Goal: Task Accomplishment & Management: Complete application form

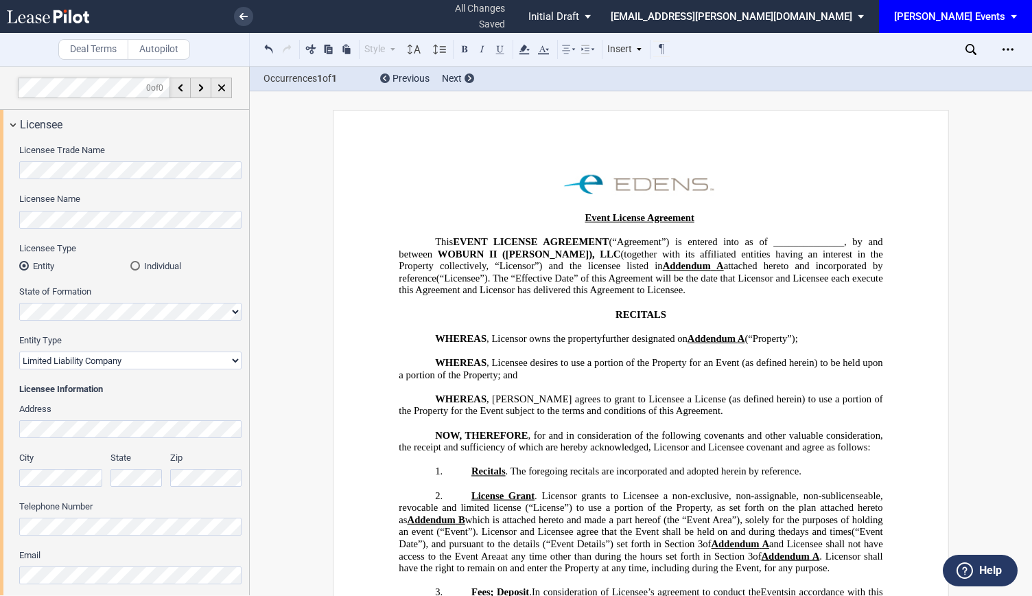
select select "limited liability company"
select select "8"
select select "10"
select select "5"
select select "pm"
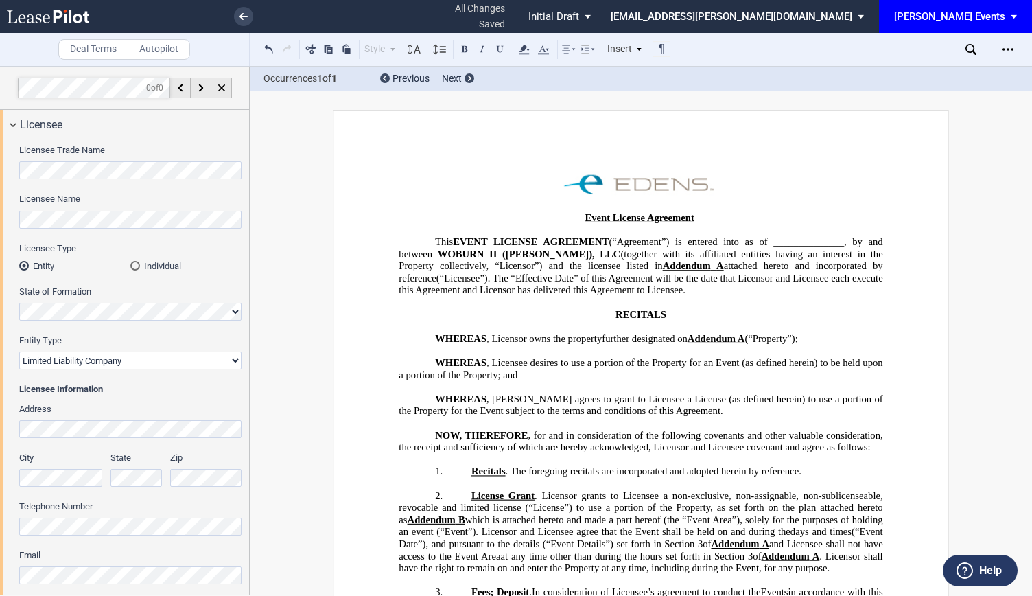
select select "8"
select select "30"
select select "pm"
select select "30"
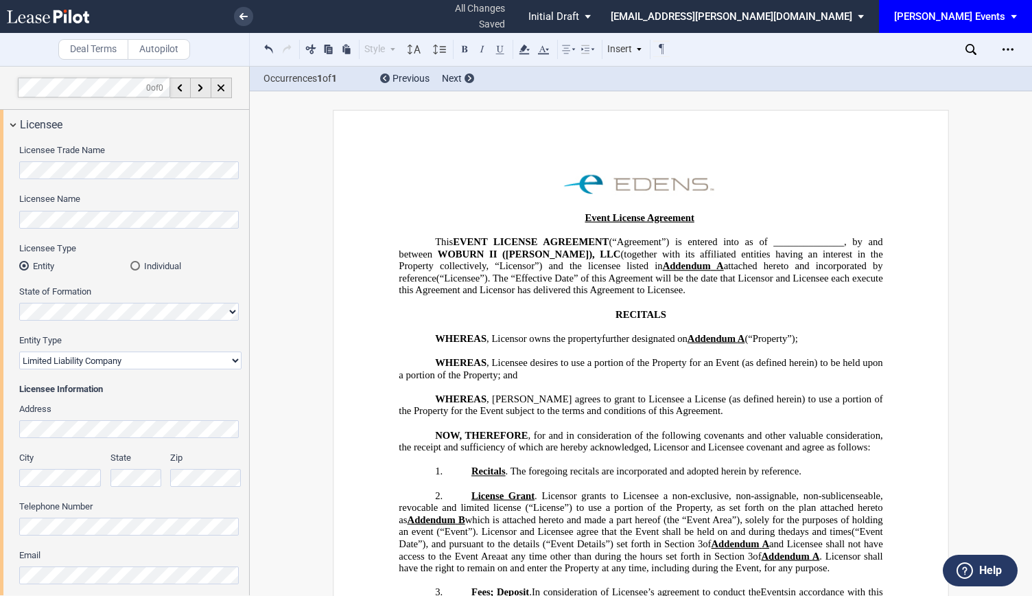
scroll to position [1721, 0]
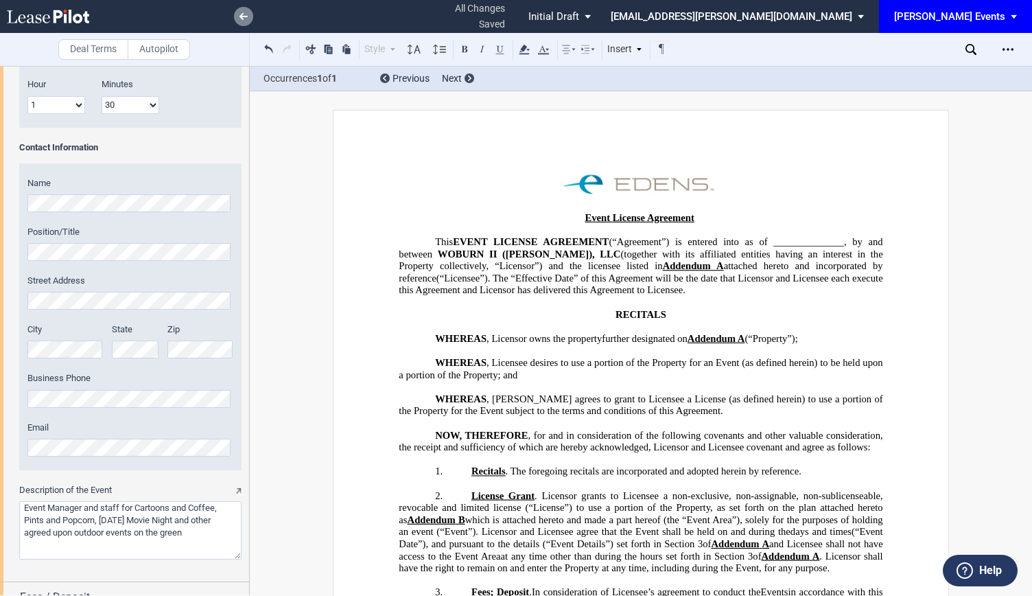
click at [247, 13] on icon at bounding box center [243, 16] width 8 height 7
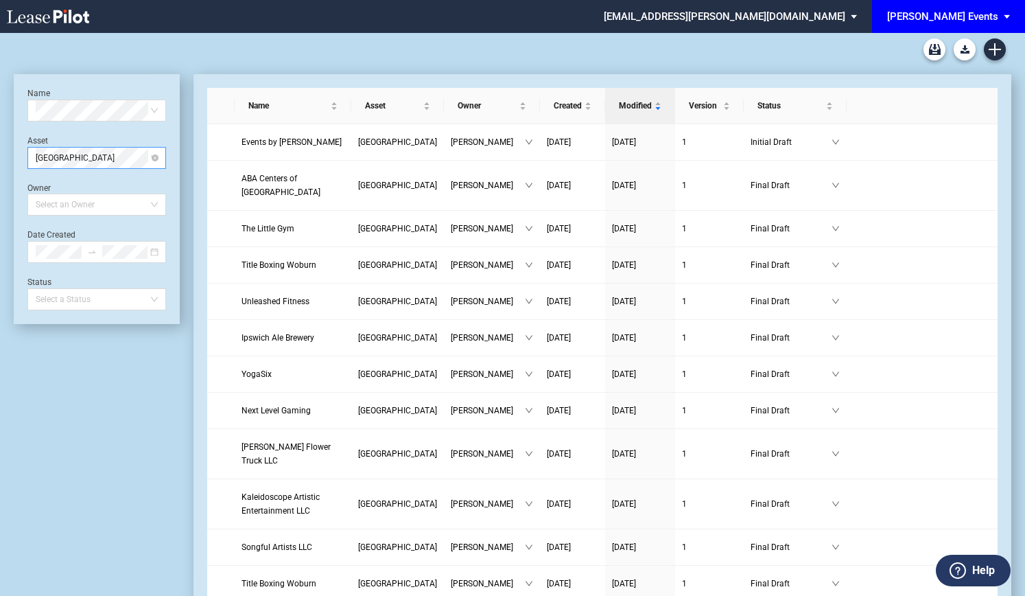
click at [145, 158] on span "[GEOGRAPHIC_DATA]" at bounding box center [97, 158] width 122 height 21
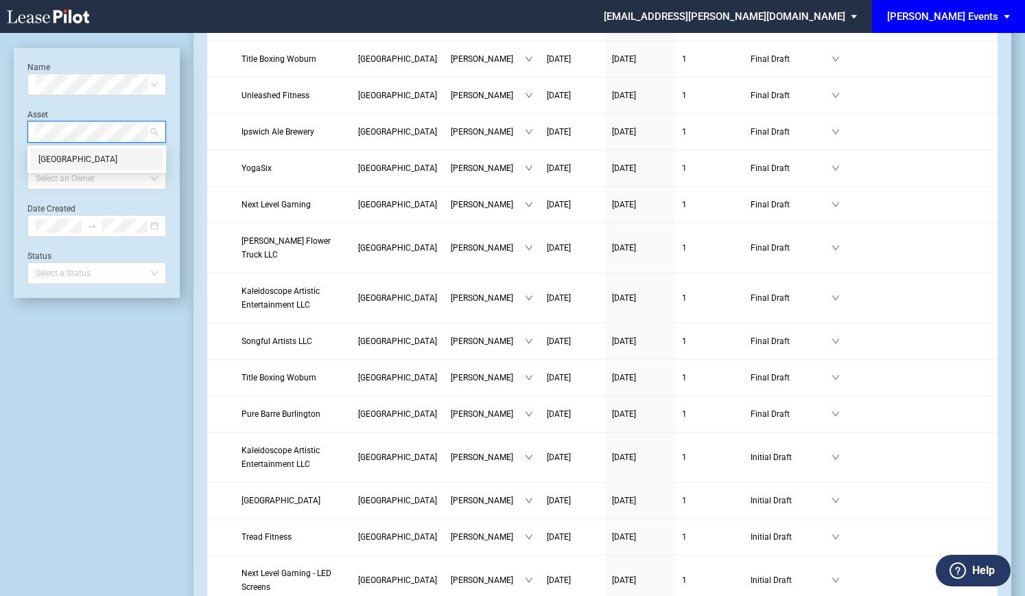
click at [129, 157] on div "[GEOGRAPHIC_DATA]" at bounding box center [96, 159] width 117 height 14
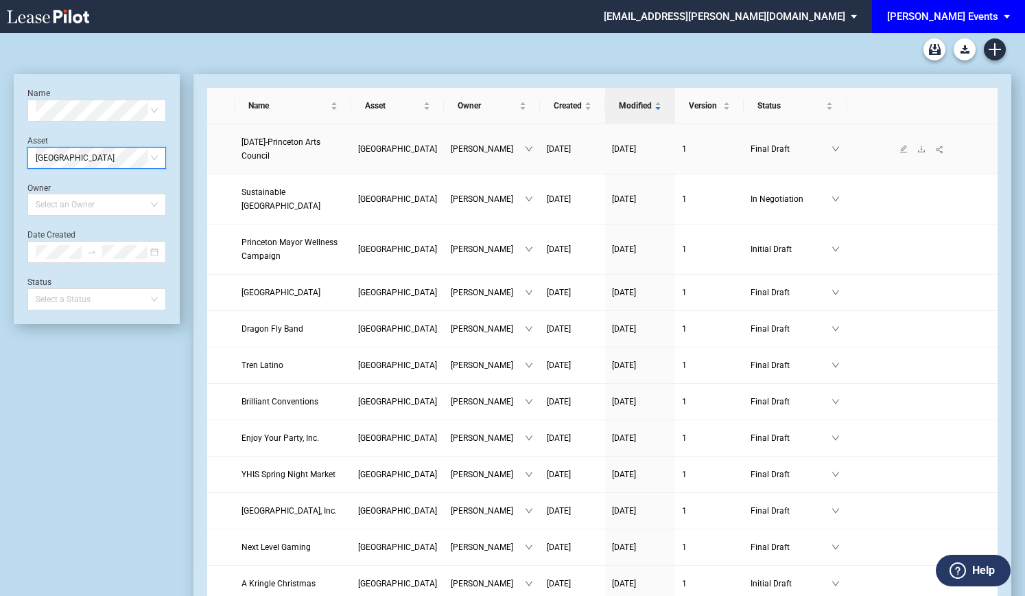
click at [290, 137] on span "[DATE]-Princeton Arts Council" at bounding box center [280, 148] width 79 height 23
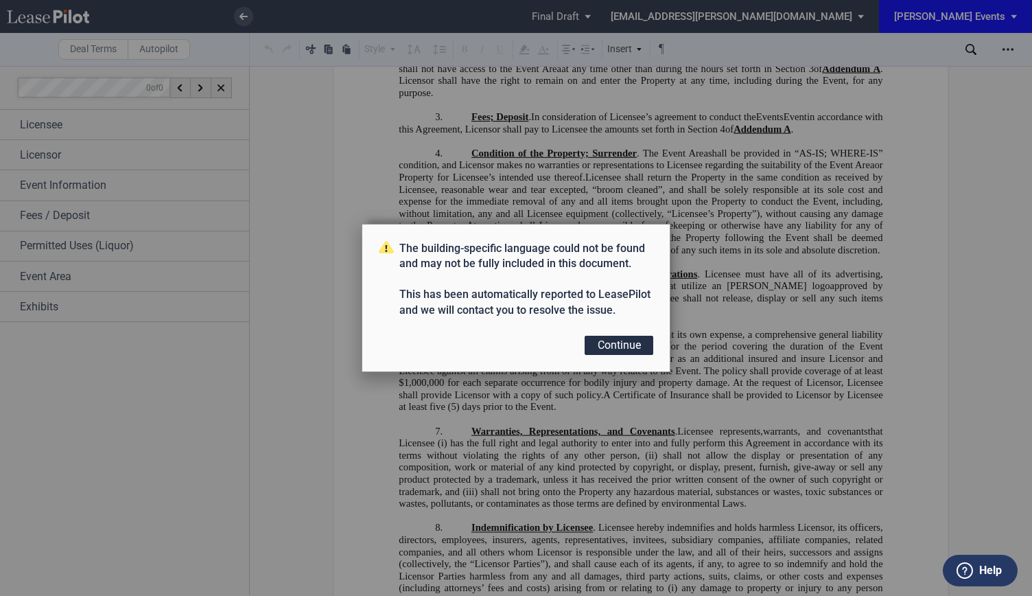
scroll to position [561, 0]
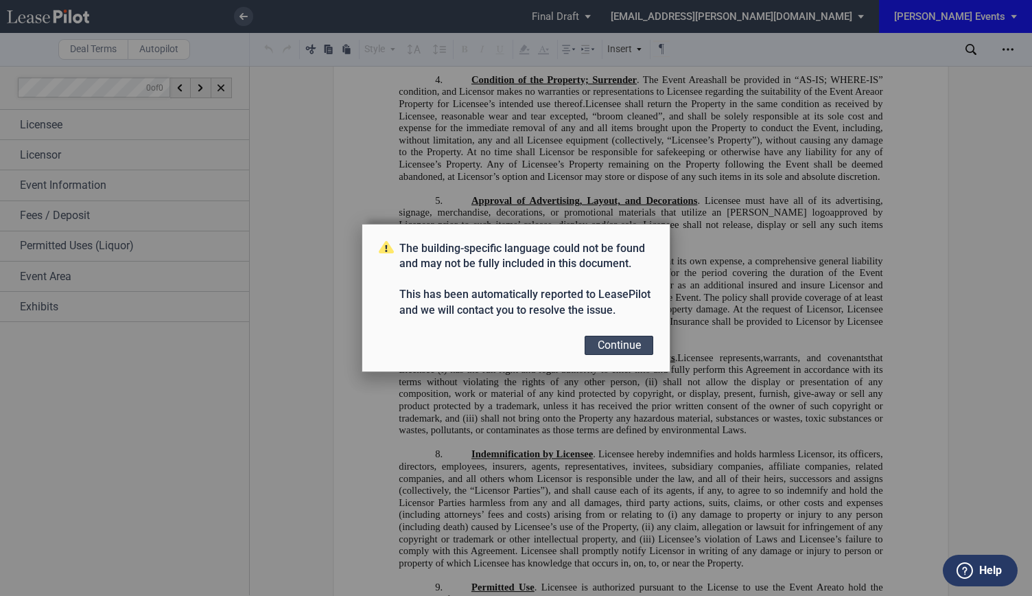
click at [635, 342] on button "Continue" at bounding box center [619, 344] width 69 height 19
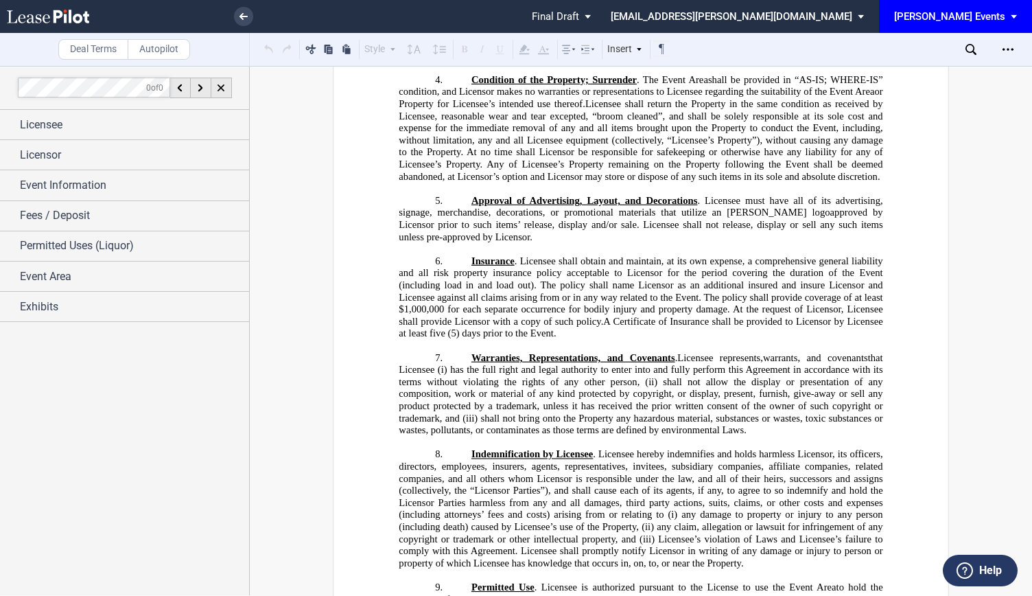
scroll to position [835, 0]
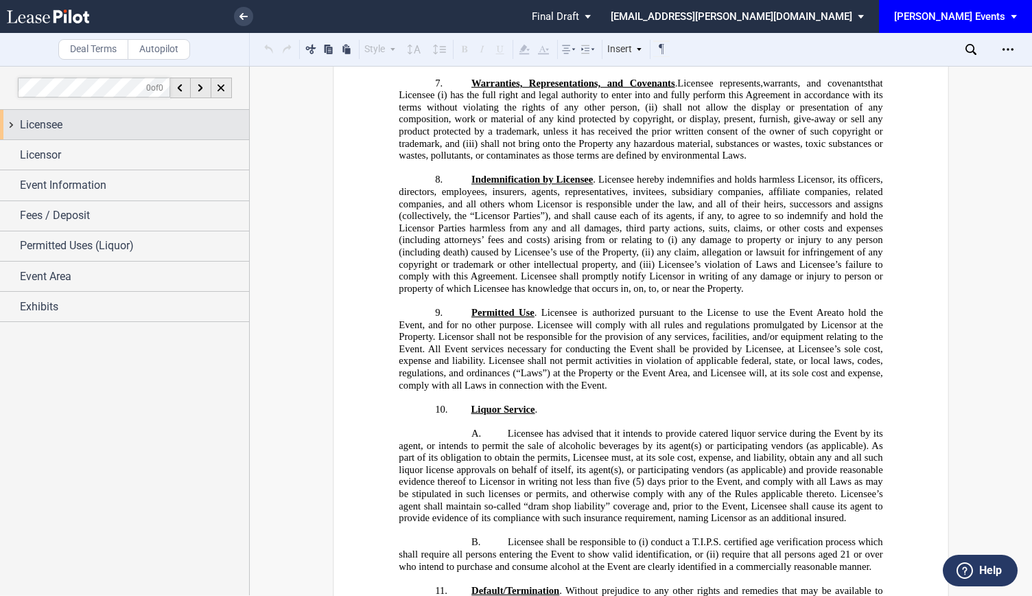
click at [89, 122] on div "Licensee" at bounding box center [134, 125] width 229 height 16
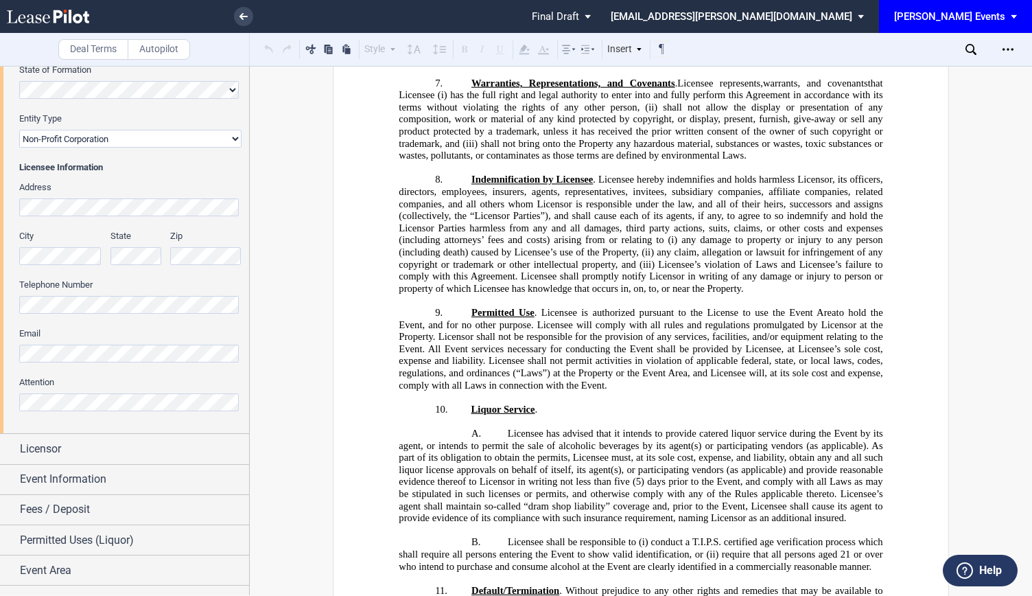
scroll to position [241, 0]
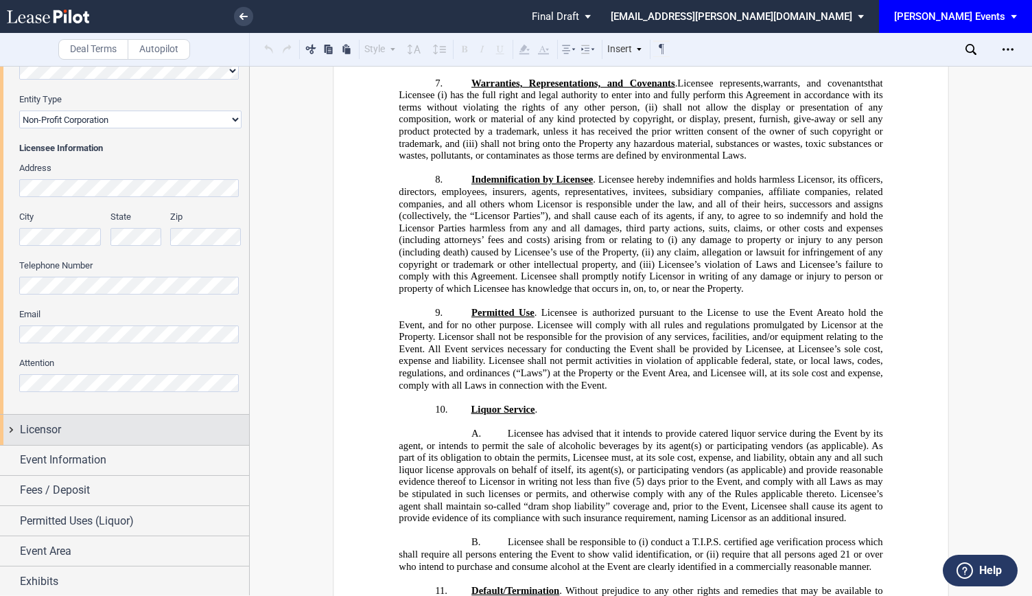
click at [96, 423] on div "Licensor" at bounding box center [134, 429] width 229 height 16
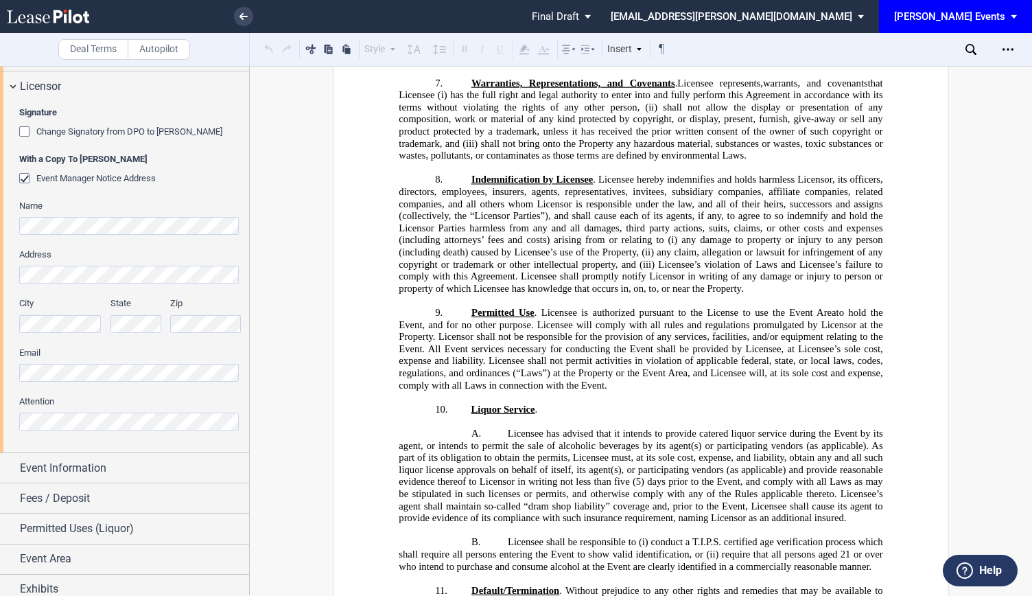
scroll to position [591, 0]
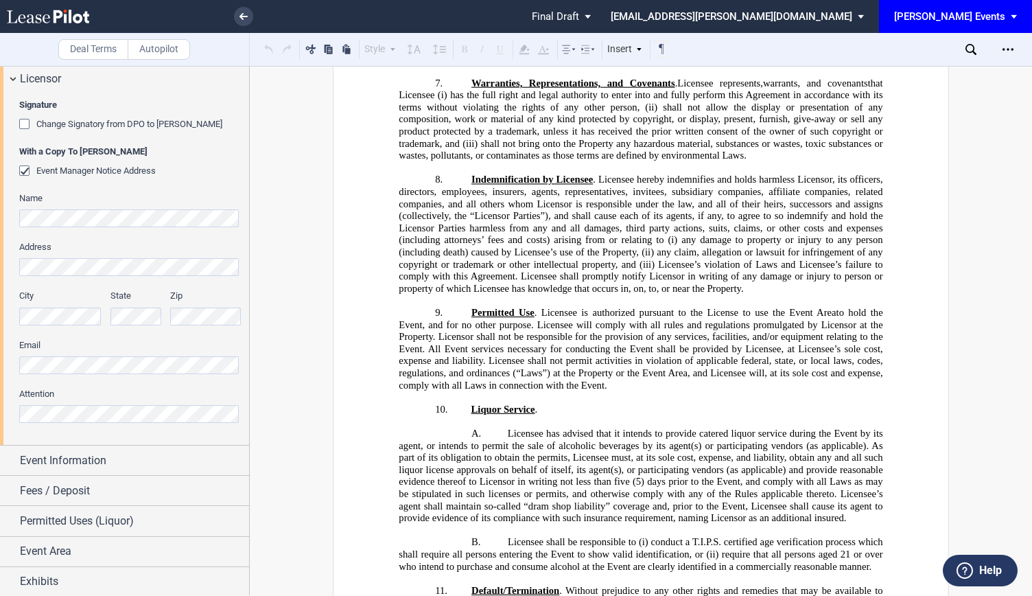
click at [0, 349] on div "Signature Change Signatory from DPO to Jodie W. McLean With a Copy To EDENS Eve…" at bounding box center [124, 269] width 249 height 351
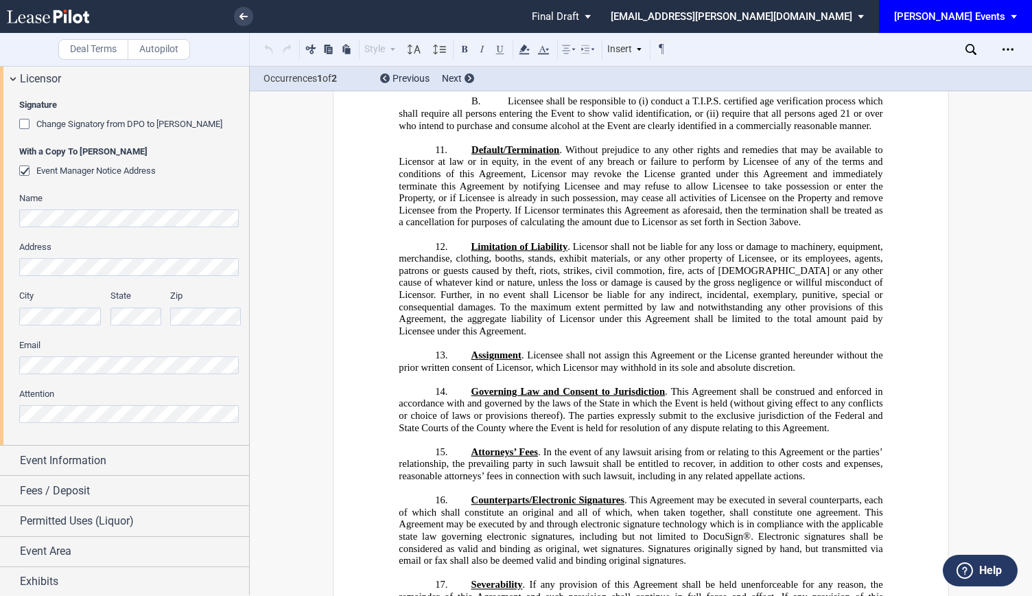
scroll to position [1745, 0]
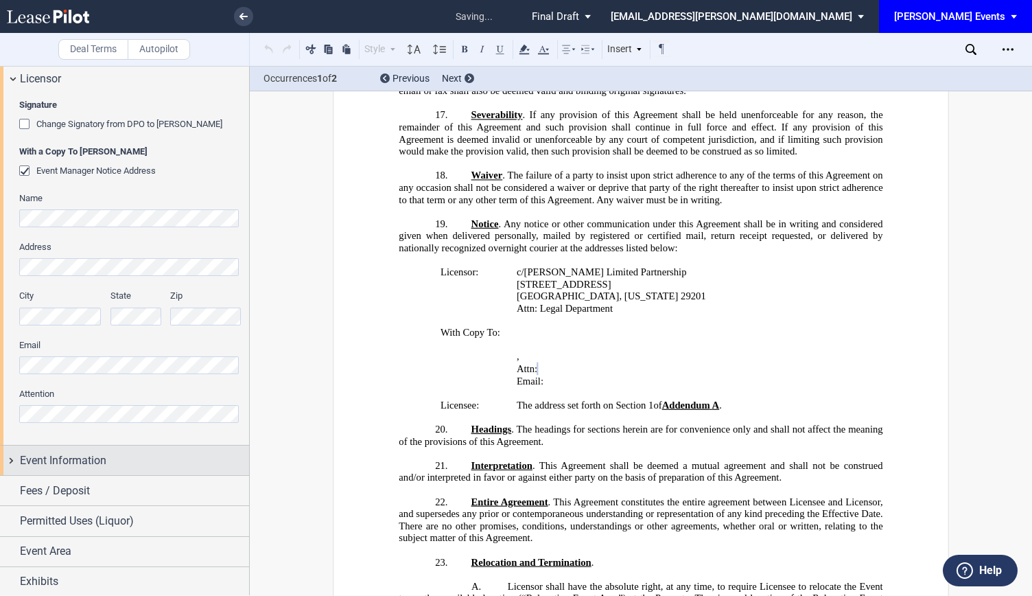
click at [66, 458] on span "Event Information" at bounding box center [63, 460] width 86 height 16
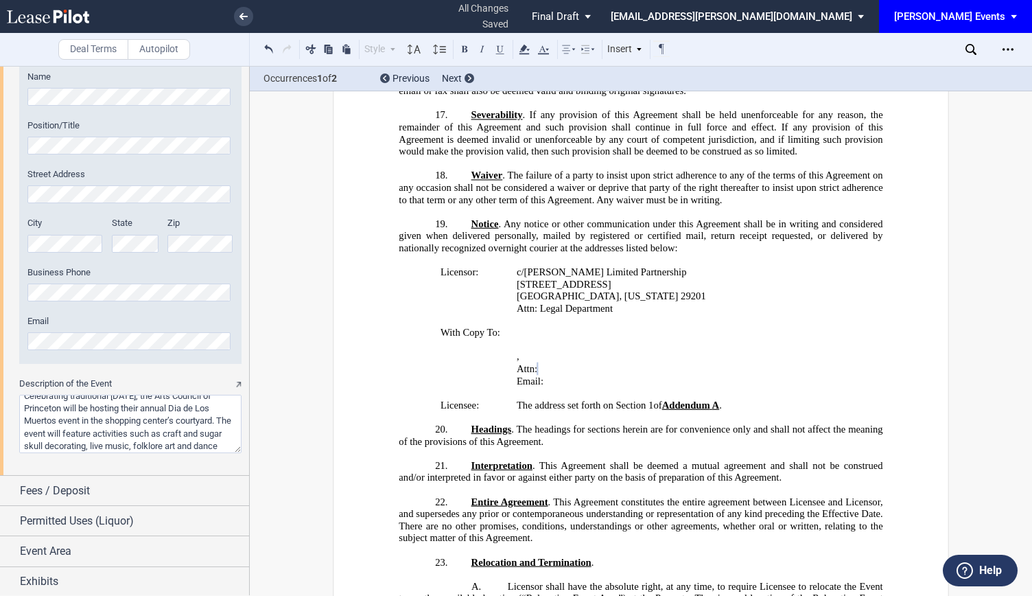
scroll to position [17, 0]
click at [58, 488] on span "Fees / Deposit" at bounding box center [55, 490] width 70 height 16
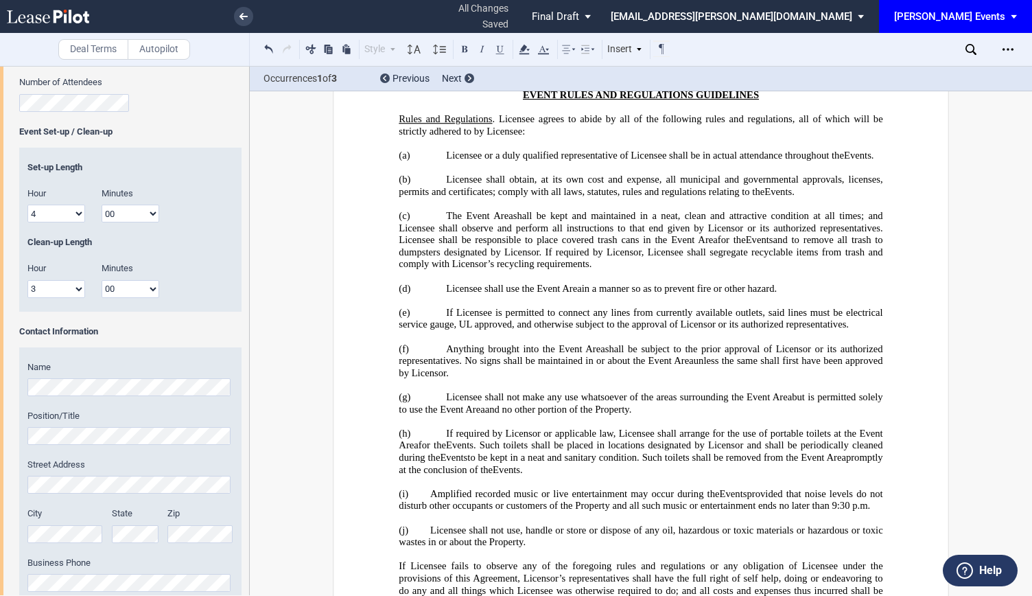
scroll to position [1256, 0]
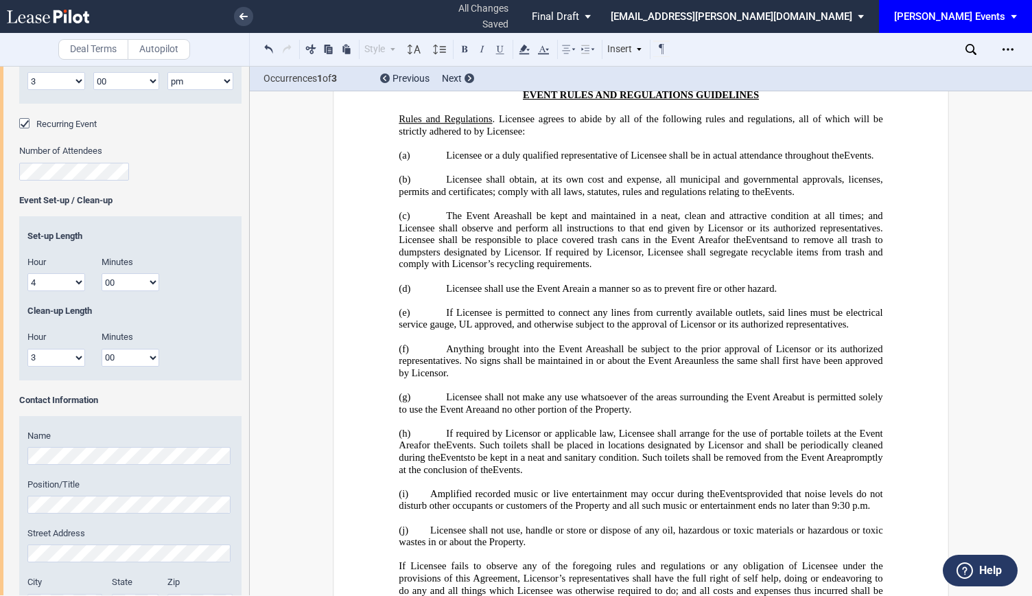
click at [628, 403] on span "and no other portion of the Property." at bounding box center [558, 409] width 147 height 12
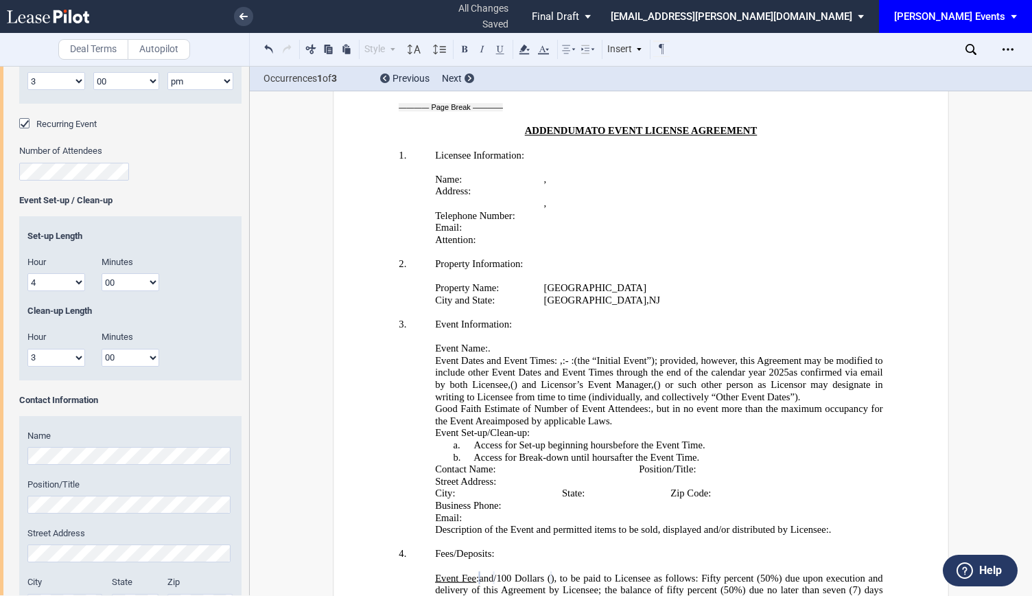
scroll to position [2718, 0]
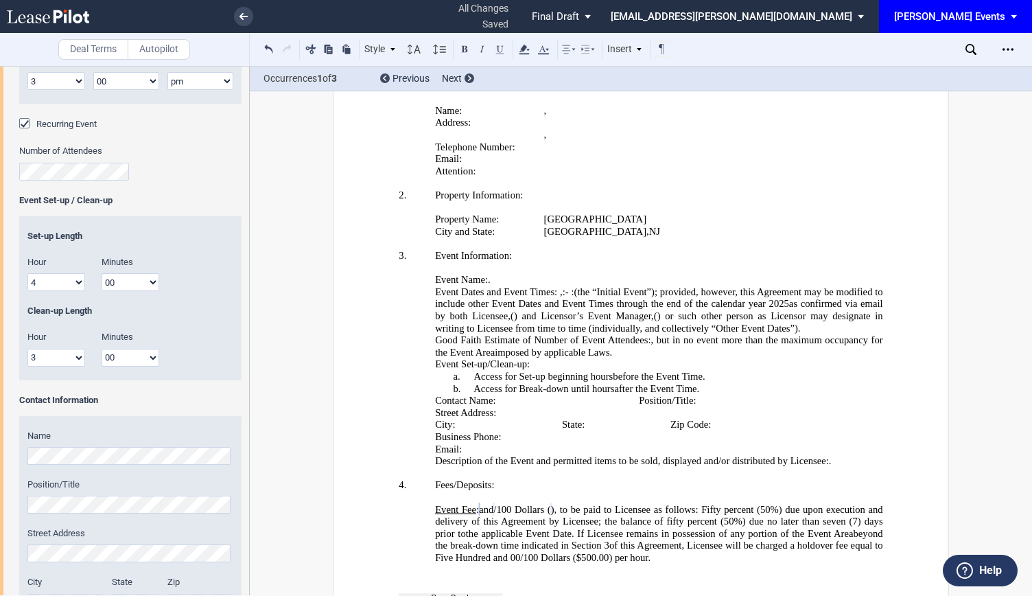
drag, startPoint x: 455, startPoint y: 488, endPoint x: 788, endPoint y: 456, distance: 334.9
click at [788, 503] on p "Event Fee : ﻿ ﻿ and ﻿ ﻿ /100 Dollars ( ﻿ ﻿ ), to be paid to Licensee as follows…" at bounding box center [659, 533] width 448 height 60
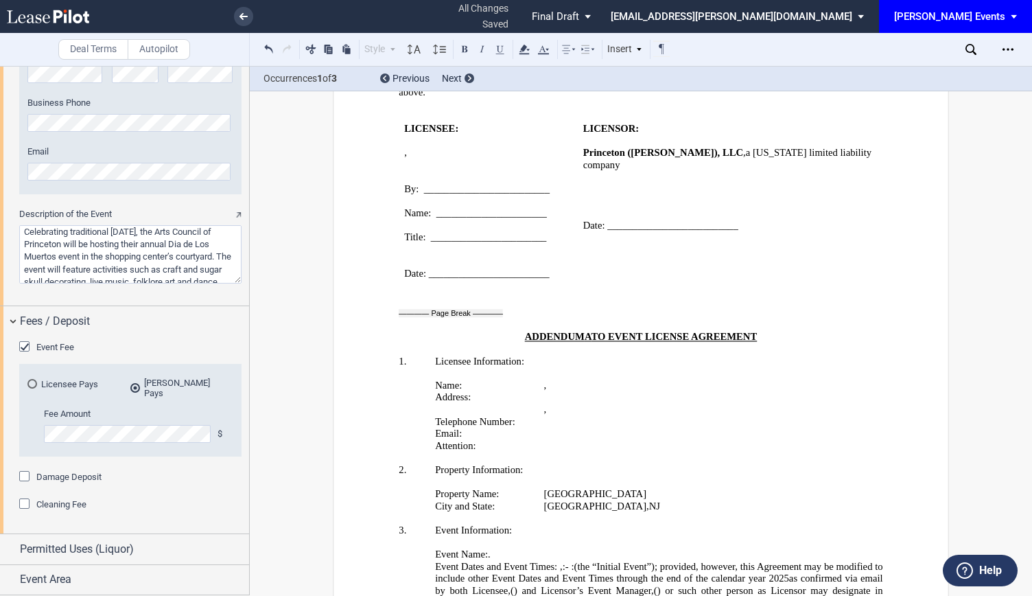
scroll to position [1804, 0]
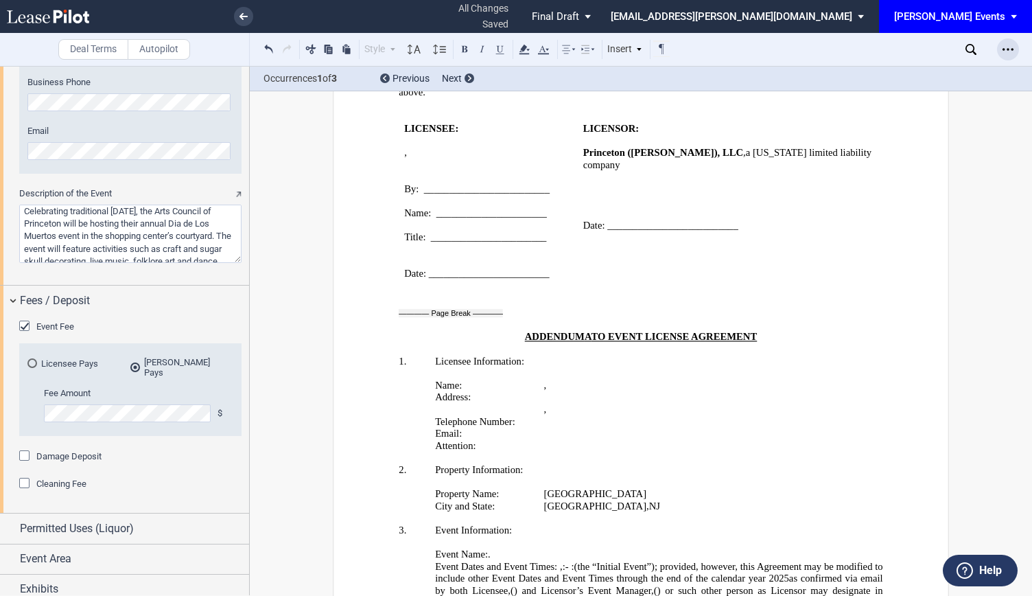
click at [1002, 46] on icon "Open Lease options menu" at bounding box center [1007, 49] width 11 height 11
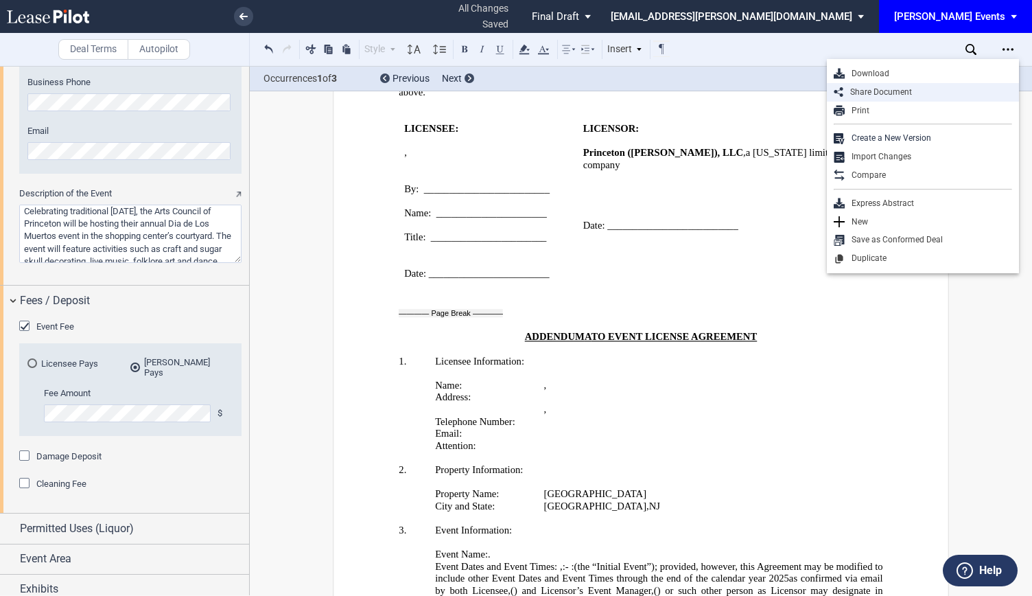
click at [950, 90] on div "Share Document" at bounding box center [927, 92] width 169 height 12
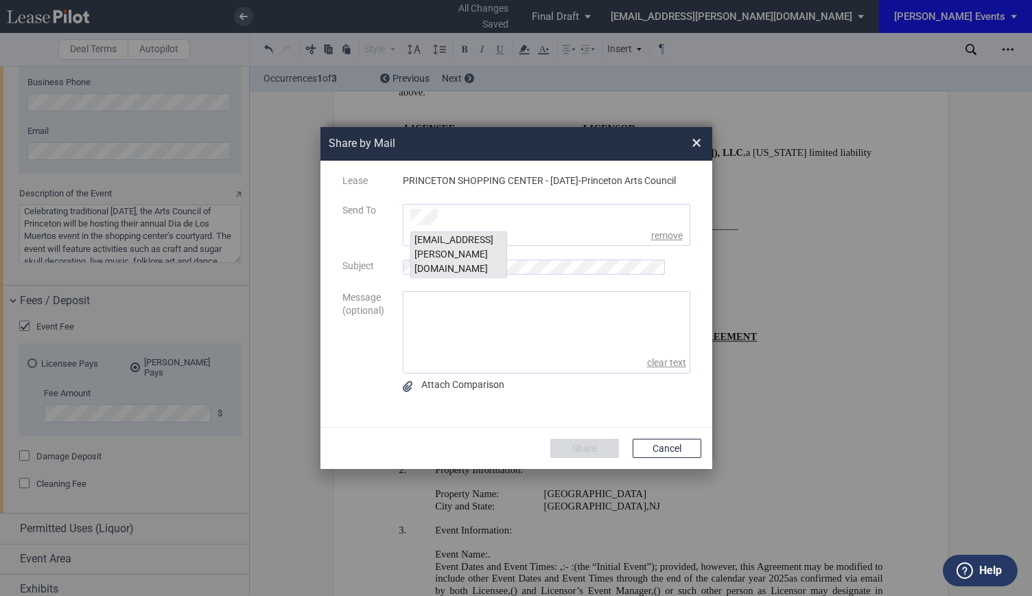
click at [476, 237] on div "msteeb@edens.com" at bounding box center [458, 254] width 95 height 45
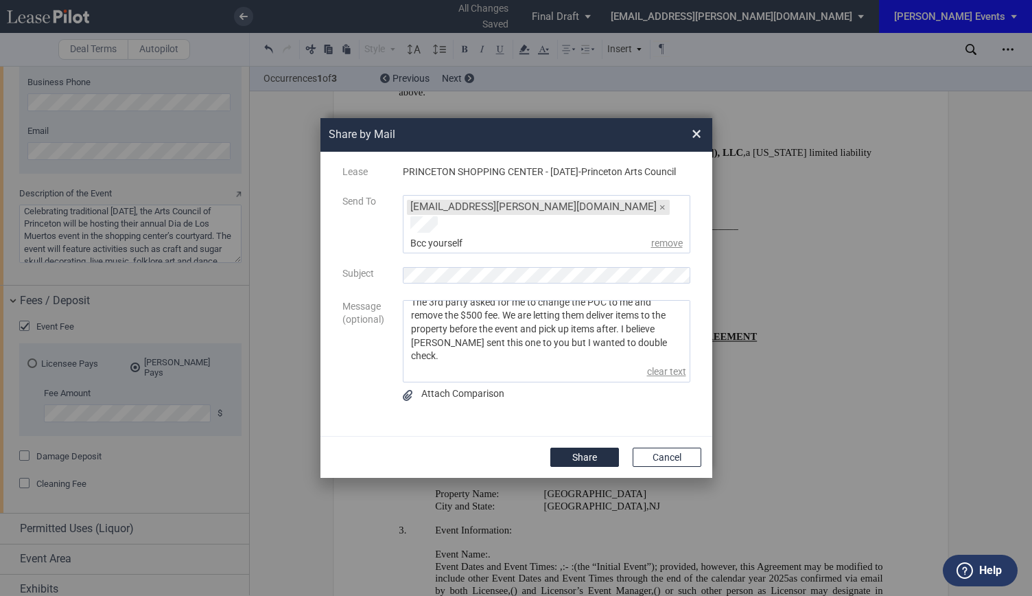
scroll to position [47, 0]
type textarea "Hi- The 3rd party asked for me to change the POC to me and remove the $500 fee.…"
click at [575, 462] on button "Share" at bounding box center [584, 456] width 69 height 19
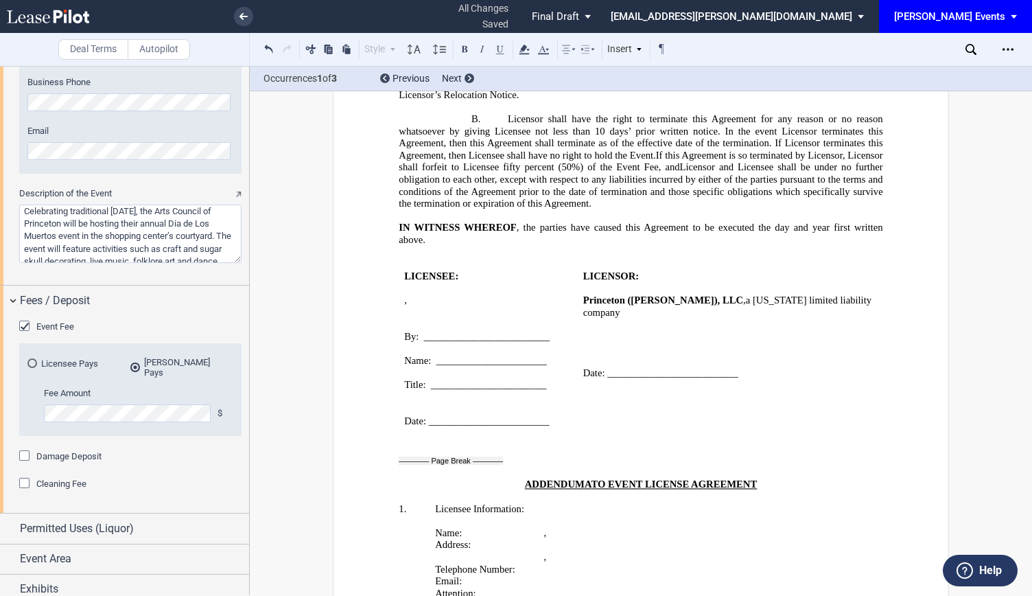
scroll to position [2238, 0]
